Goal: Find specific page/section: Find specific page/section

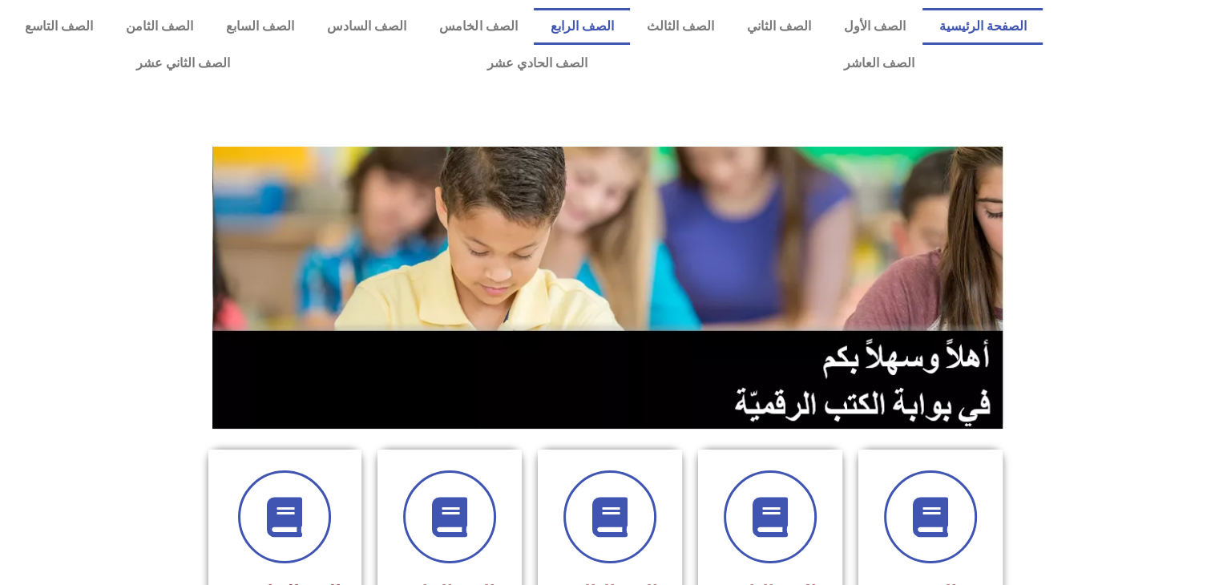
click at [628, 15] on link "الصف الرابع" at bounding box center [582, 26] width 96 height 37
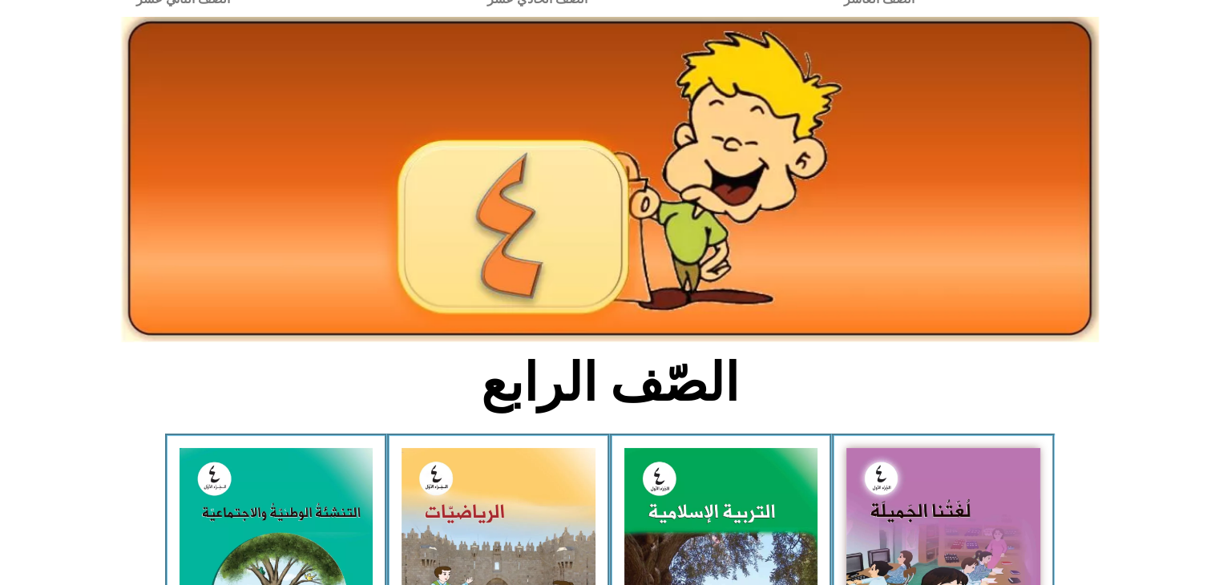
scroll to position [224, 0]
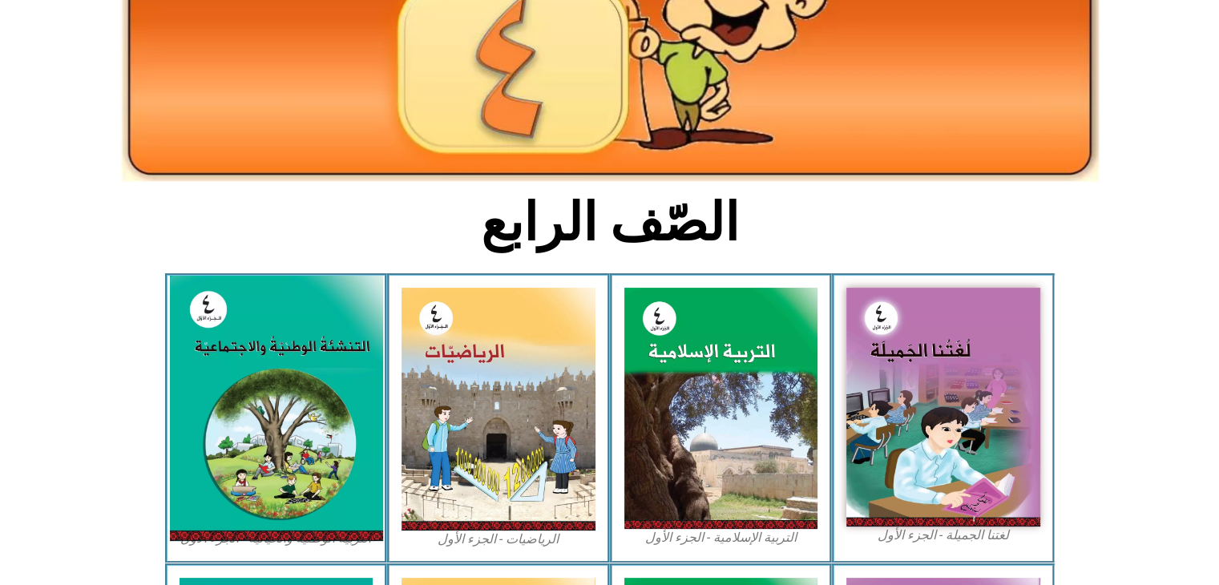
click at [248, 362] on img at bounding box center [275, 408] width 213 height 265
click at [279, 325] on img at bounding box center [275, 408] width 213 height 265
click at [305, 360] on img at bounding box center [275, 408] width 213 height 265
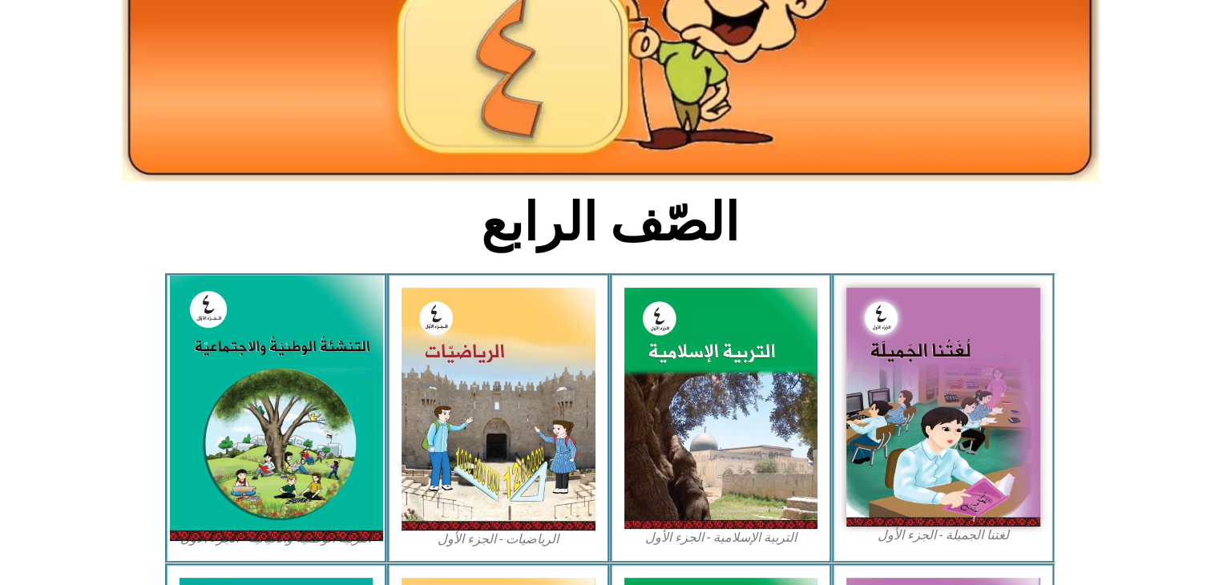
click at [305, 360] on img at bounding box center [275, 408] width 213 height 265
click at [278, 327] on img at bounding box center [275, 408] width 213 height 265
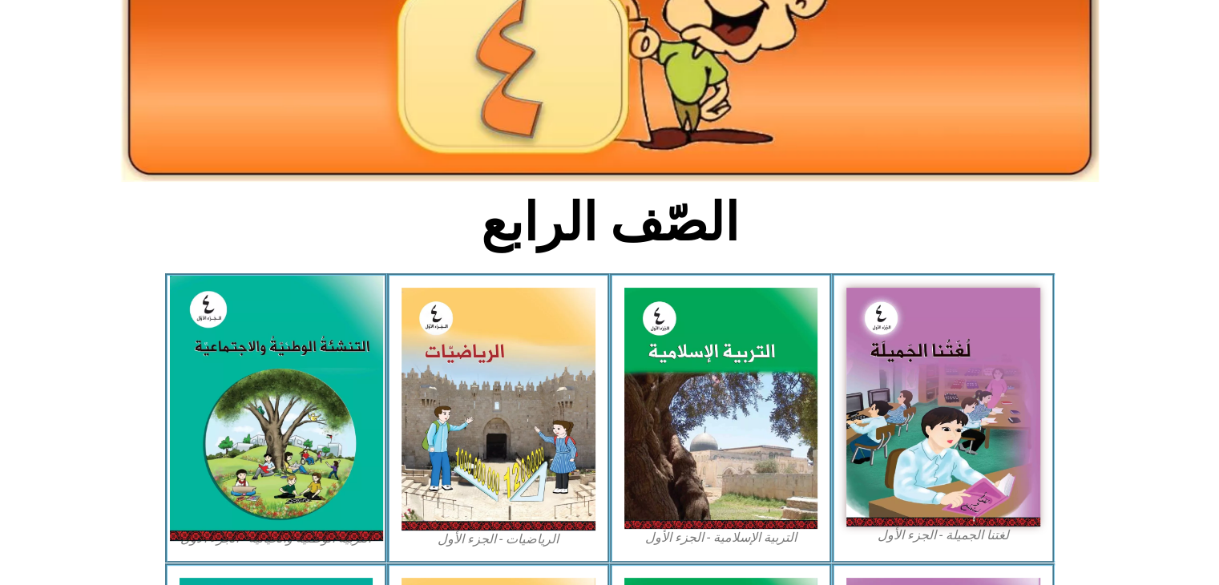
click at [278, 327] on img at bounding box center [275, 408] width 213 height 265
click at [301, 378] on img at bounding box center [275, 408] width 213 height 265
click at [314, 360] on img at bounding box center [275, 408] width 213 height 265
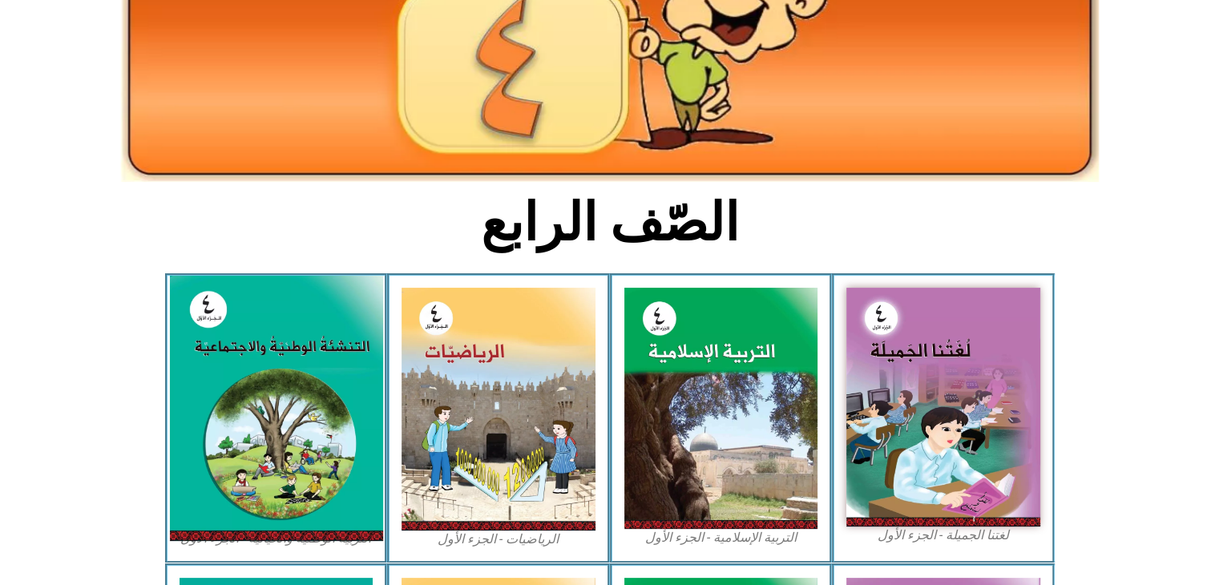
click at [314, 360] on img at bounding box center [275, 408] width 213 height 265
click at [322, 379] on img at bounding box center [275, 408] width 213 height 265
drag, startPoint x: 322, startPoint y: 379, endPoint x: 313, endPoint y: 542, distance: 162.9
click at [313, 541] on img at bounding box center [275, 408] width 213 height 265
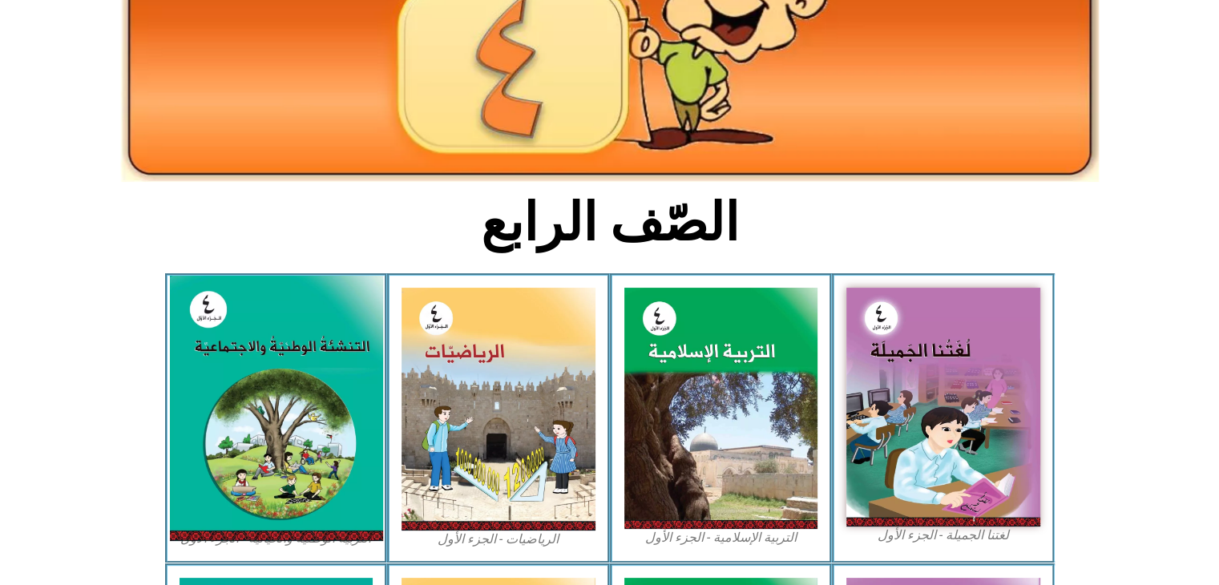
click at [313, 541] on img at bounding box center [275, 408] width 213 height 265
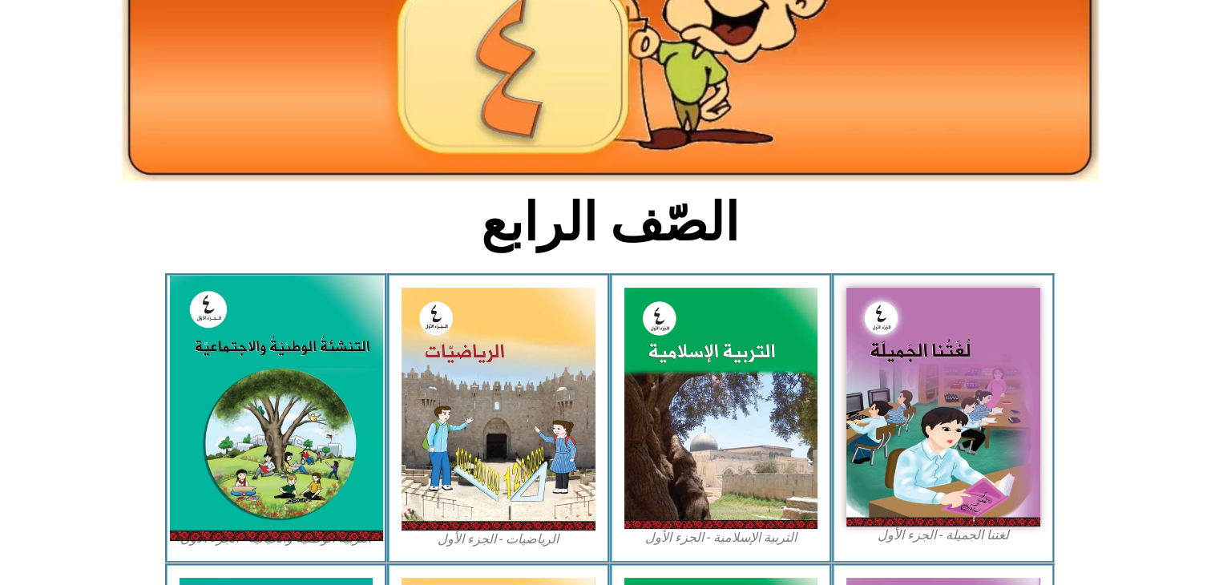
click at [313, 541] on img at bounding box center [275, 408] width 213 height 265
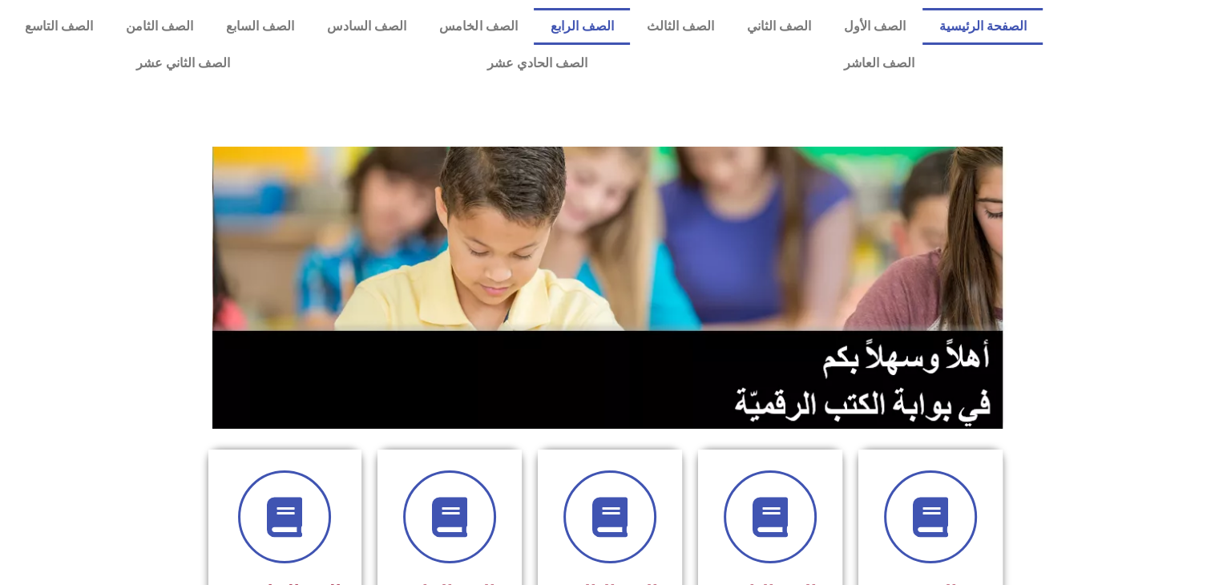
click at [628, 10] on link "الصف الرابع" at bounding box center [582, 26] width 96 height 37
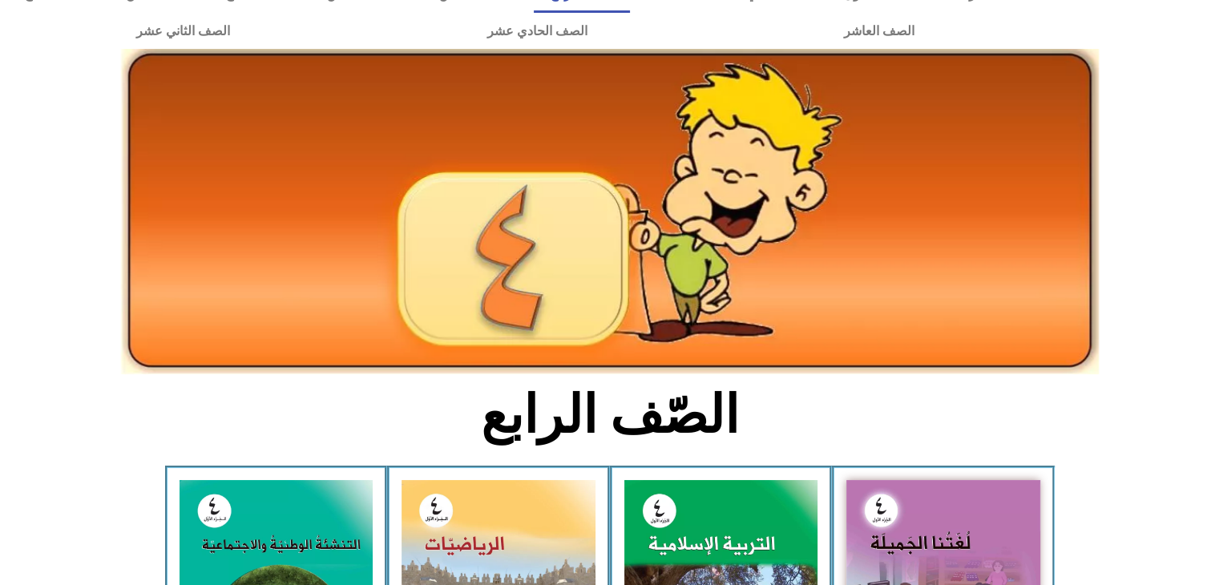
scroll to position [192, 0]
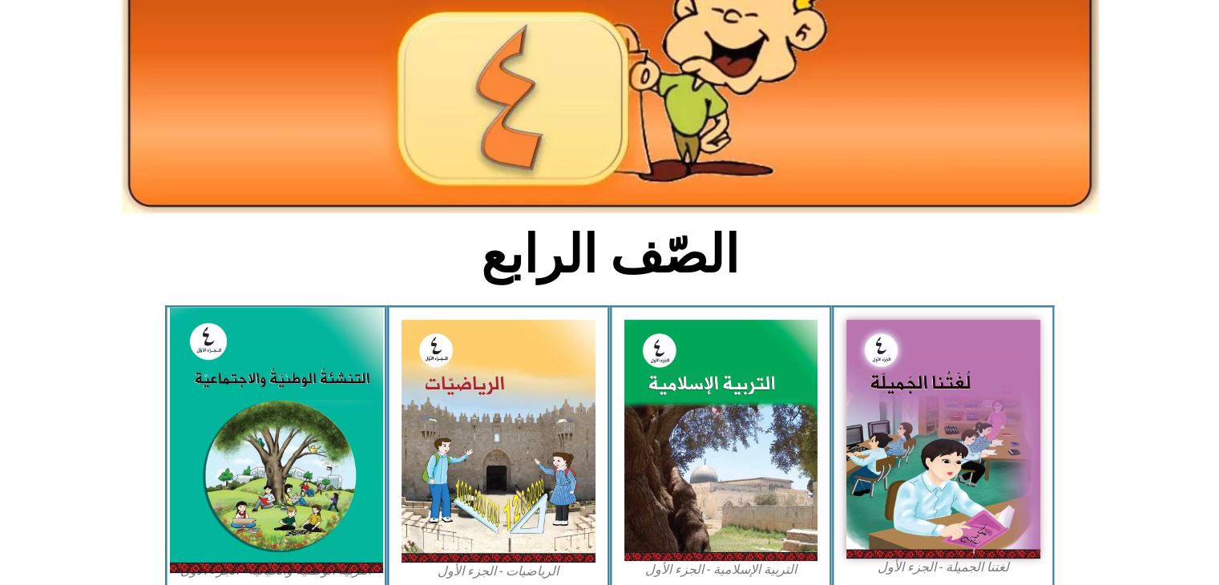
click at [240, 389] on img at bounding box center [275, 440] width 213 height 265
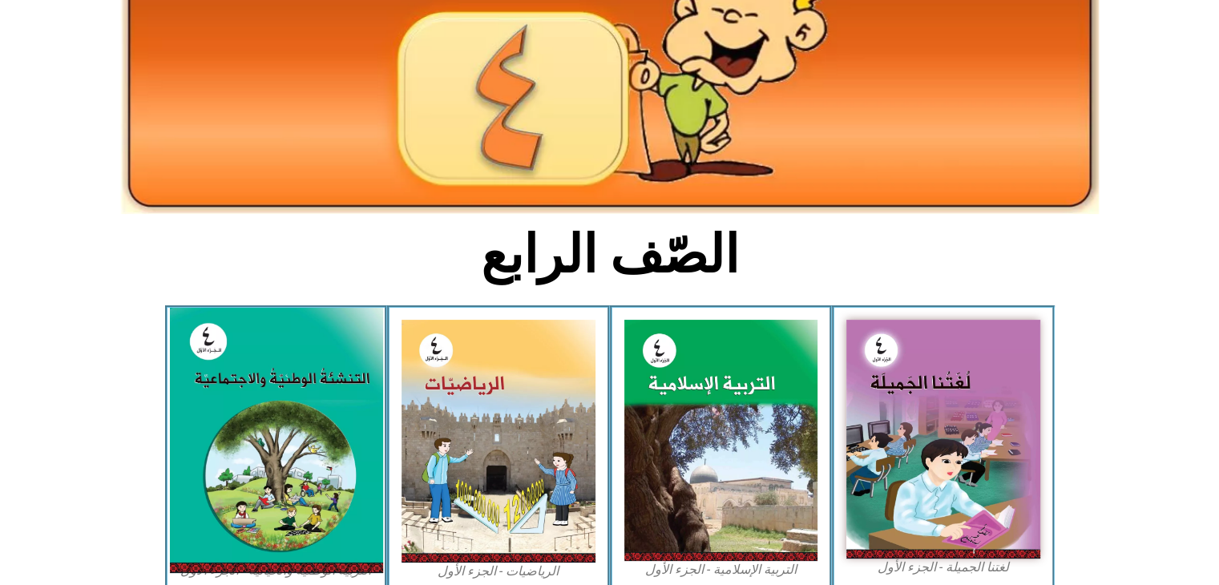
click at [240, 389] on img at bounding box center [275, 440] width 213 height 265
click at [302, 350] on img at bounding box center [275, 440] width 213 height 265
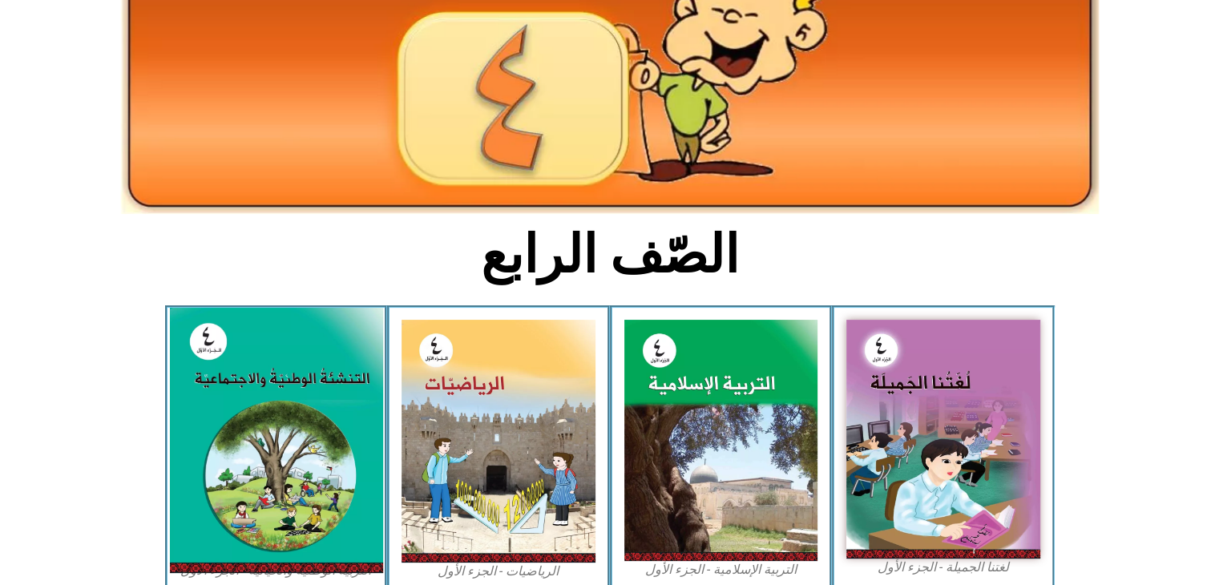
click at [302, 350] on img at bounding box center [275, 440] width 213 height 265
